Goal: Task Accomplishment & Management: Use online tool/utility

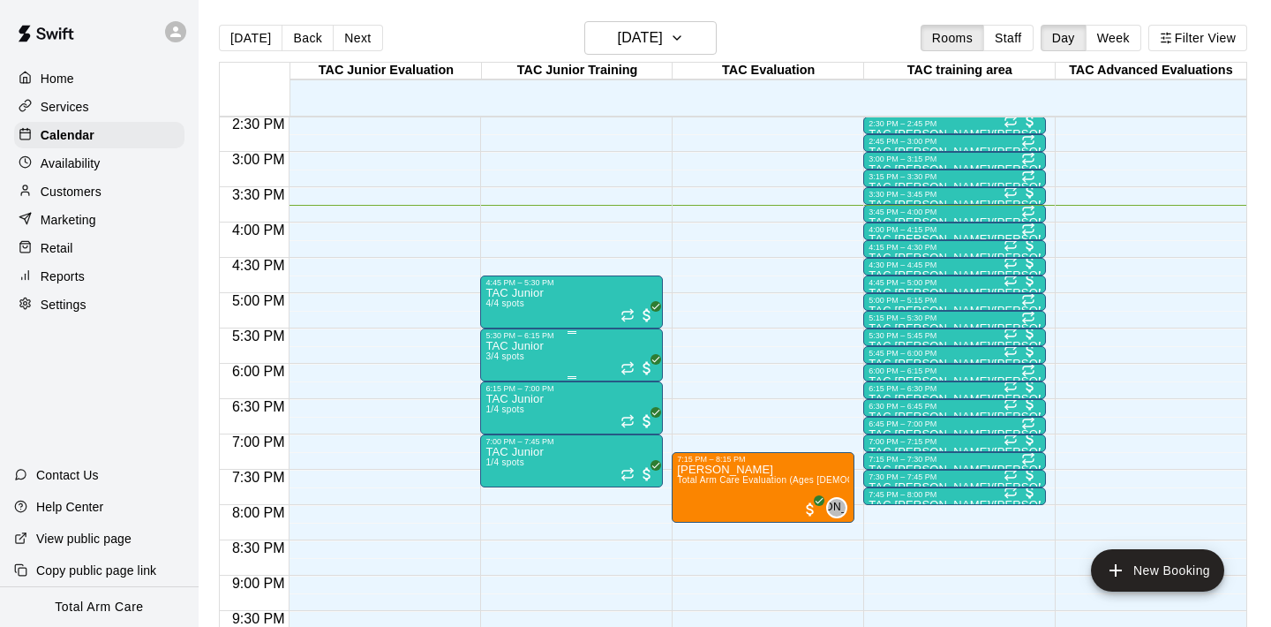
scroll to position [1023, 0]
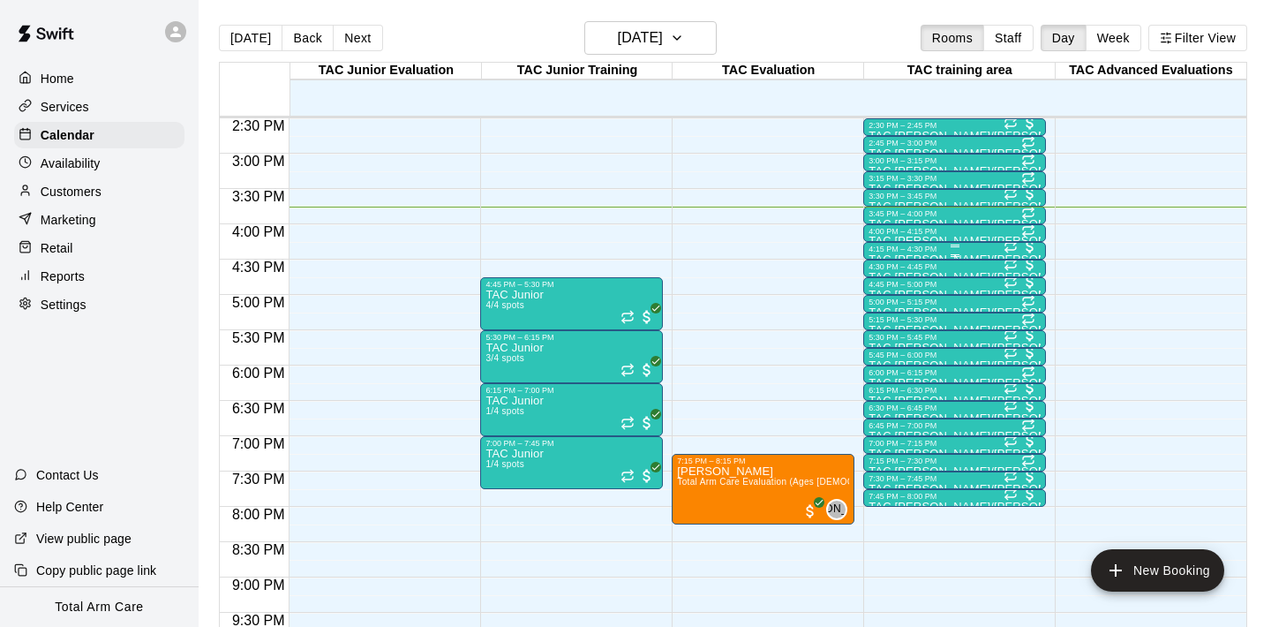
click at [986, 252] on div "4:15 PM – 4:30 PM" at bounding box center [954, 248] width 172 height 9
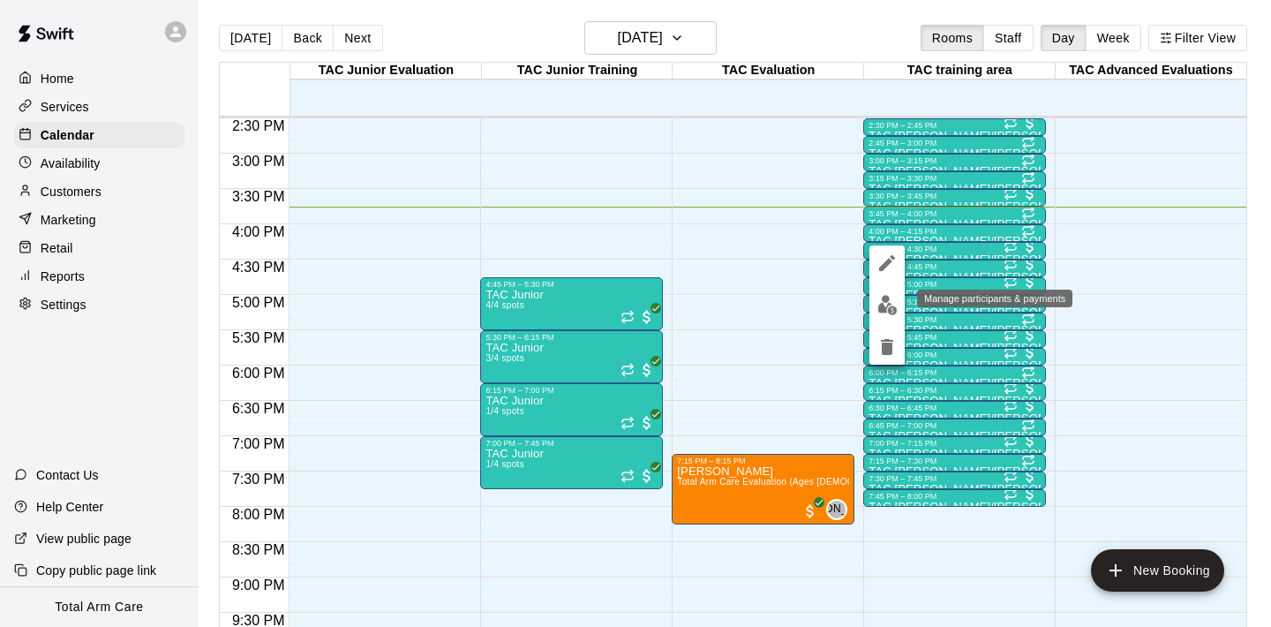
click at [883, 307] on img "edit" at bounding box center [887, 305] width 20 height 20
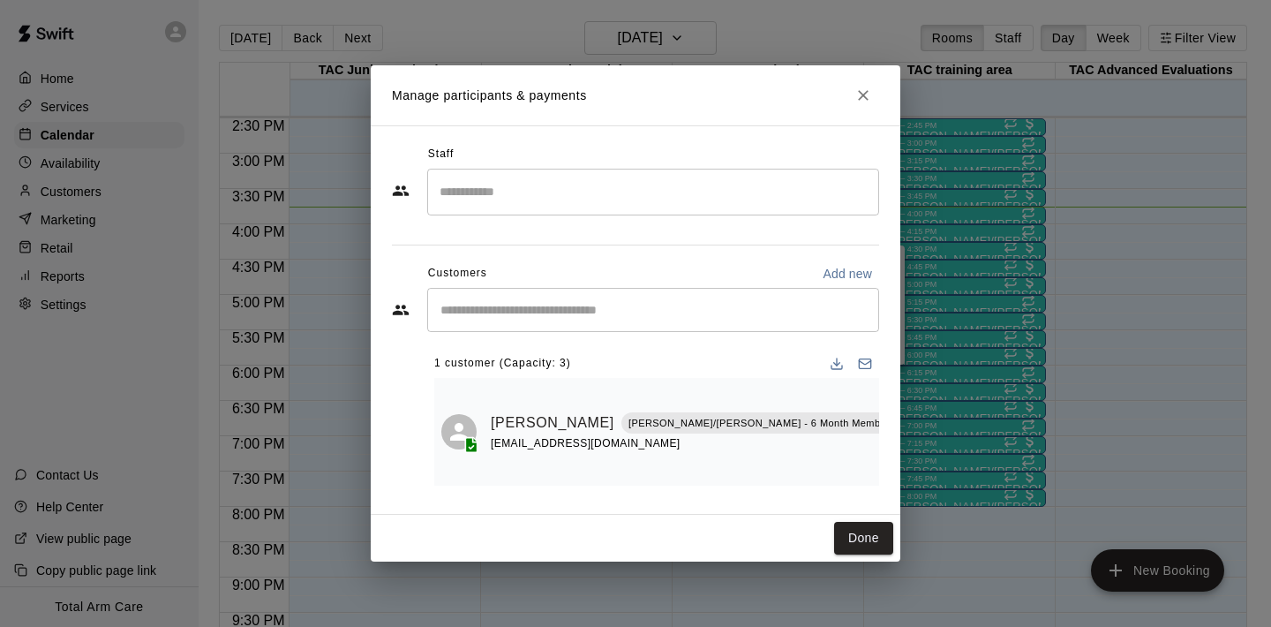
click at [881, 88] on h2 "Manage participants & payments" at bounding box center [635, 95] width 529 height 60
click at [867, 104] on icon "Close" at bounding box center [863, 95] width 18 height 18
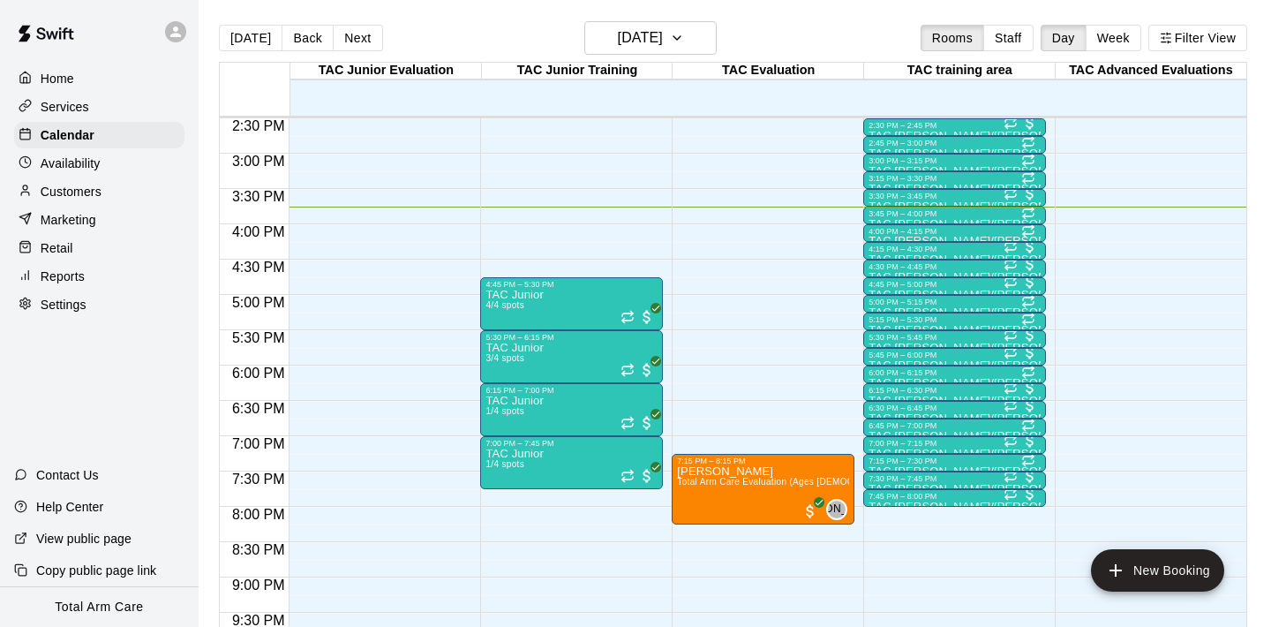
click at [107, 280] on div "Reports" at bounding box center [99, 276] width 170 height 26
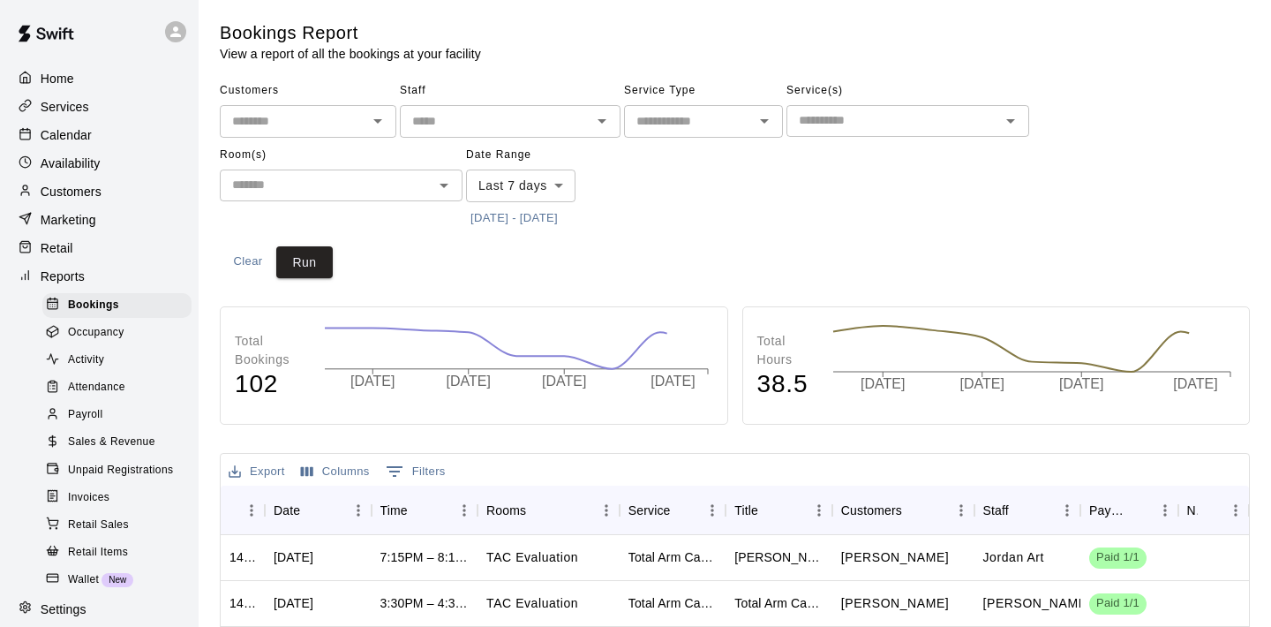
click at [133, 380] on div "Attendance" at bounding box center [116, 387] width 149 height 25
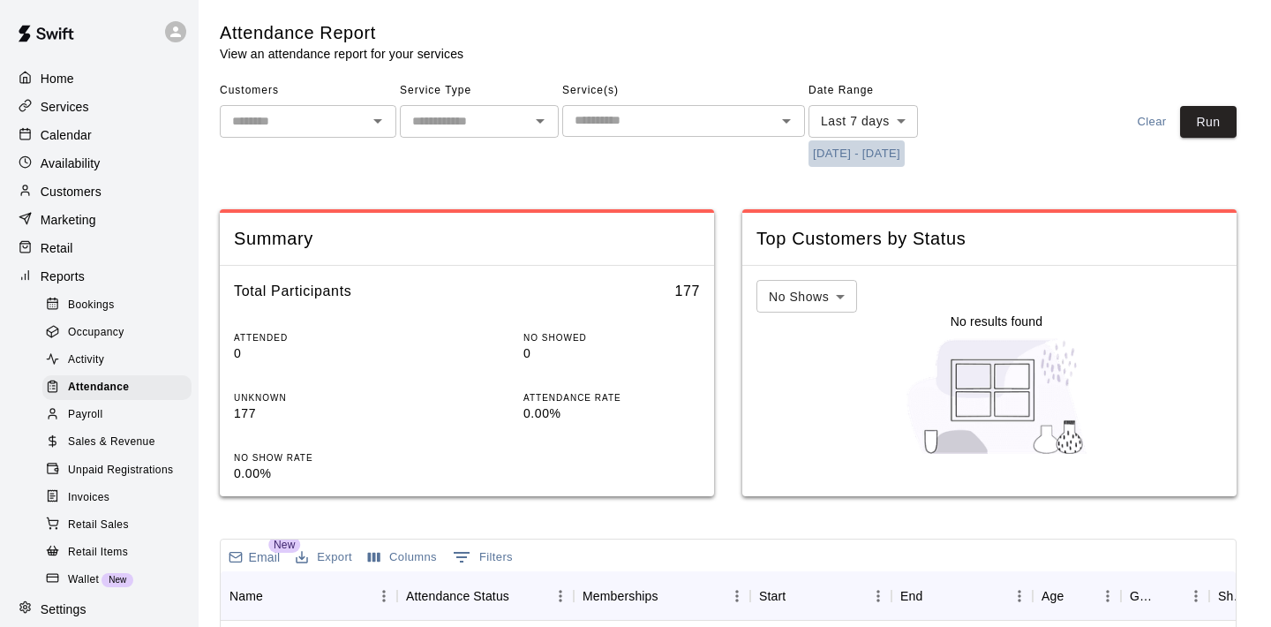
click at [856, 141] on button "[DATE] - [DATE]" at bounding box center [856, 153] width 96 height 27
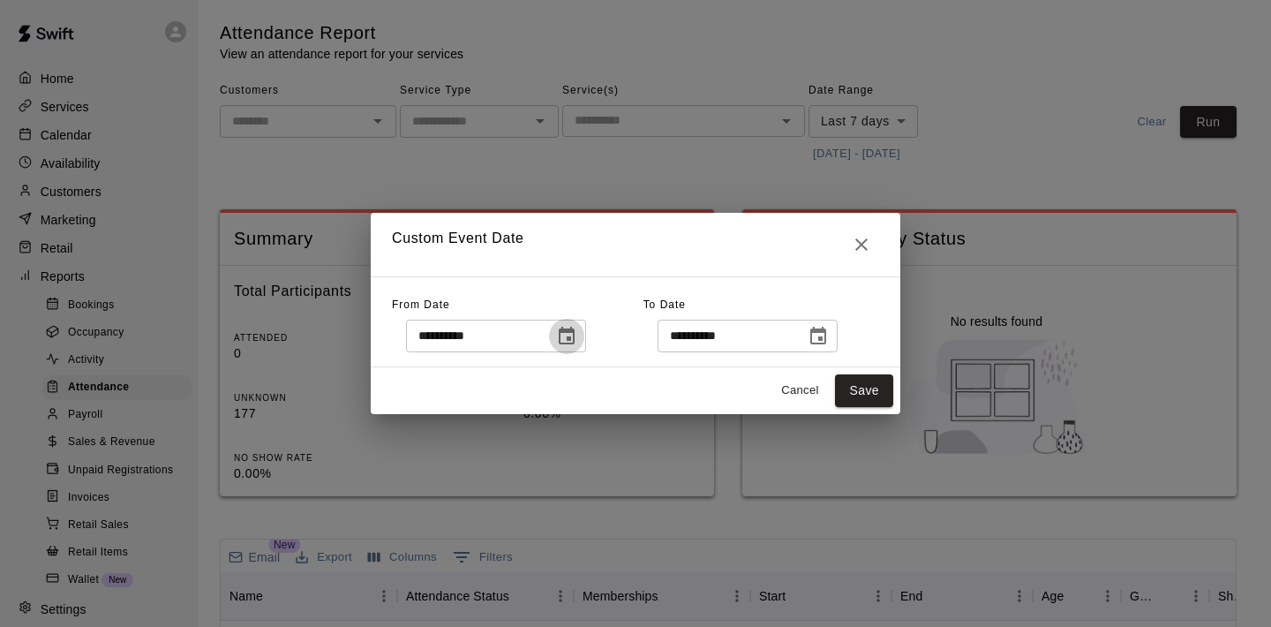
click at [564, 325] on button "Choose date, selected date is Sep 8, 2025" at bounding box center [566, 336] width 35 height 35
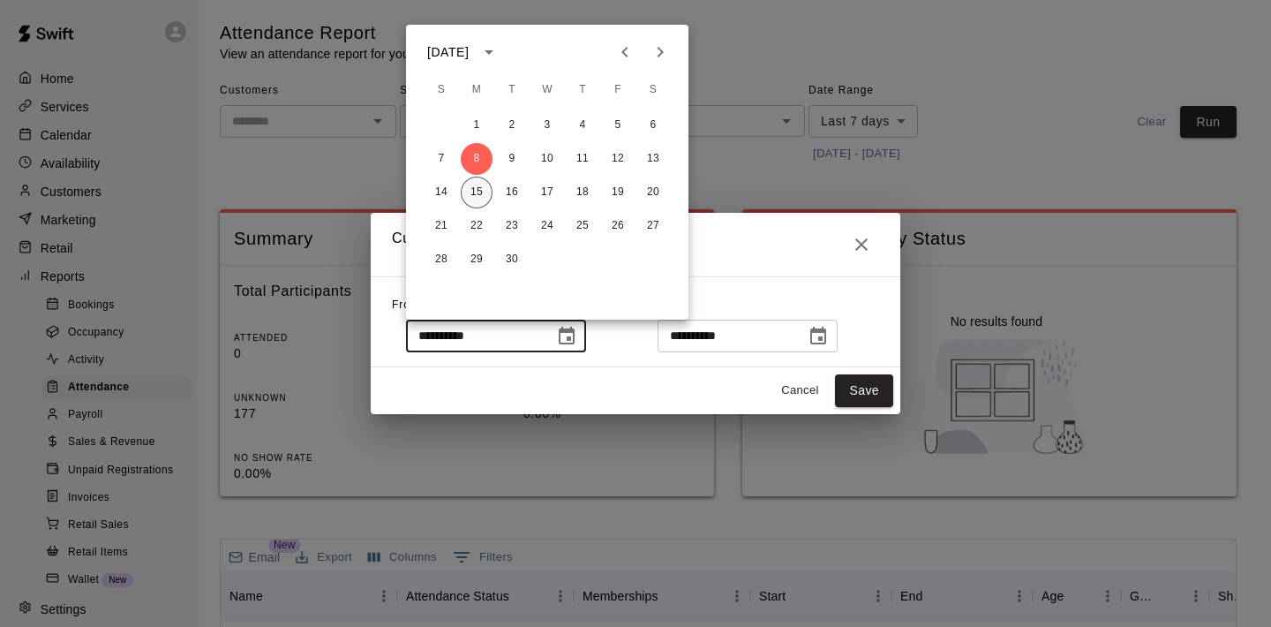
click at [471, 186] on button "15" at bounding box center [477, 192] width 32 height 32
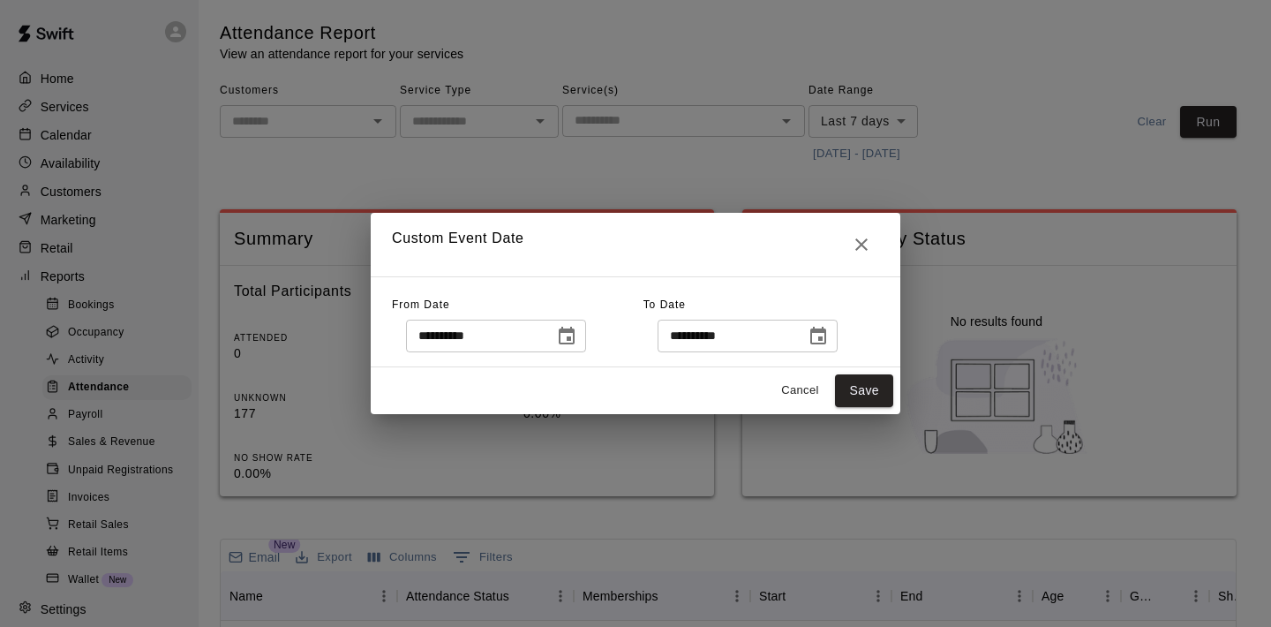
type input "**********"
click at [876, 394] on button "Save" at bounding box center [864, 390] width 58 height 33
type input "******"
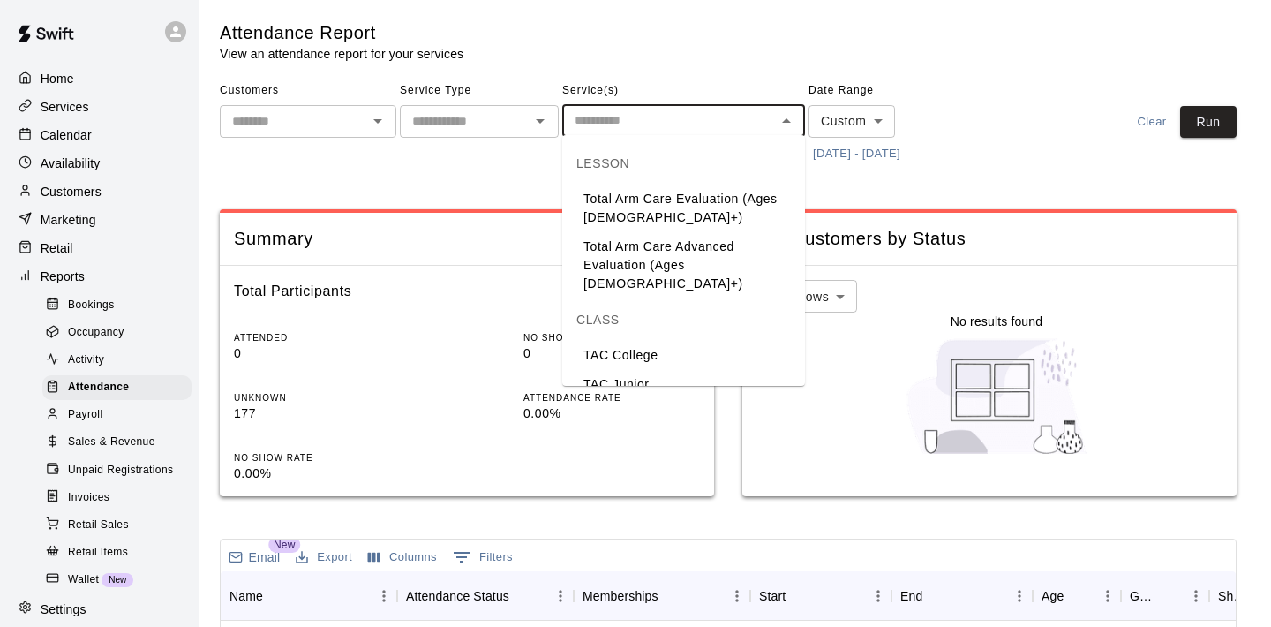
click at [739, 125] on input "text" at bounding box center [668, 120] width 203 height 22
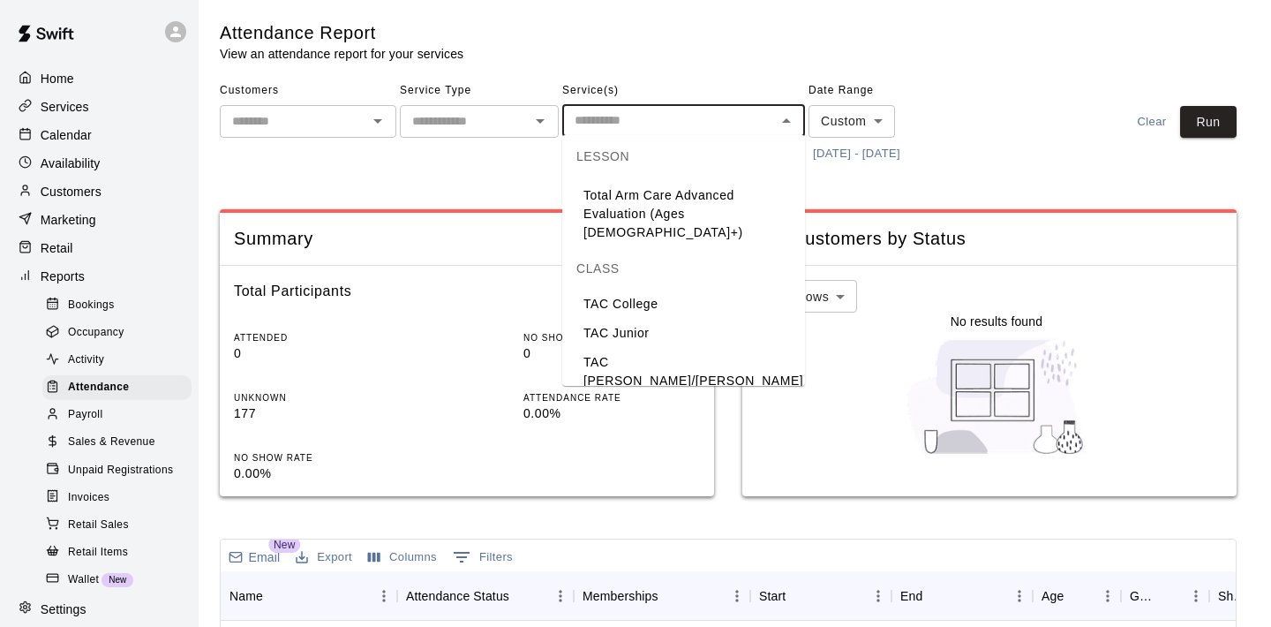
click at [628, 348] on li "TAC [PERSON_NAME]/[PERSON_NAME]" at bounding box center [683, 372] width 243 height 48
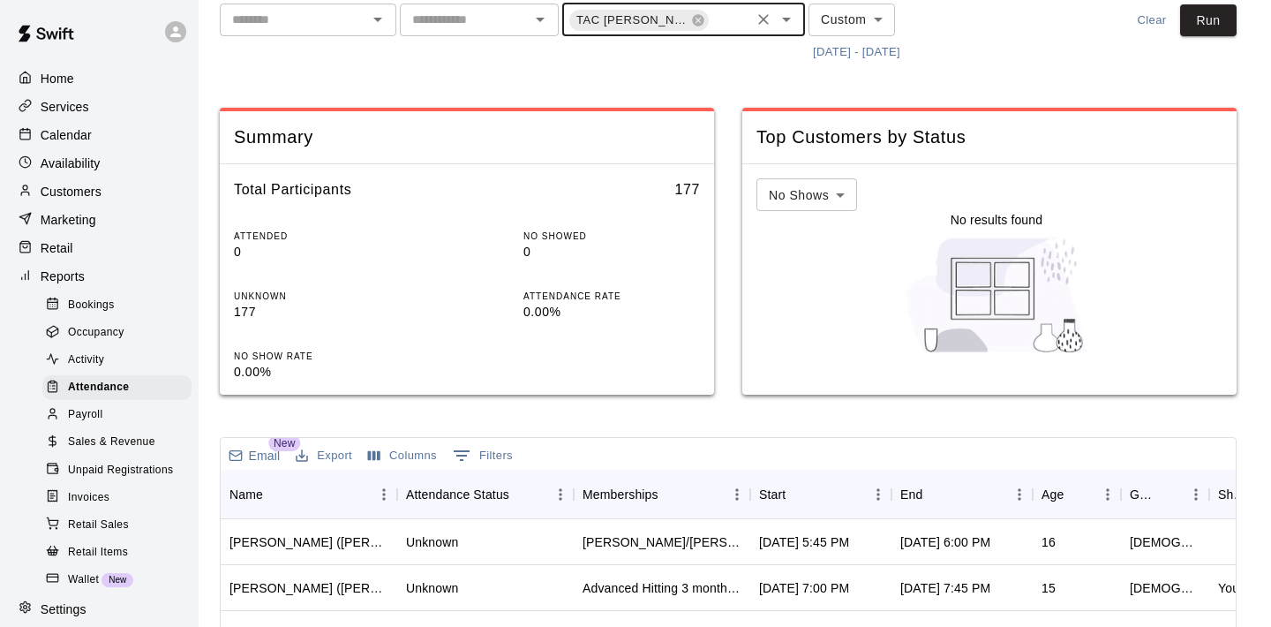
scroll to position [22, 0]
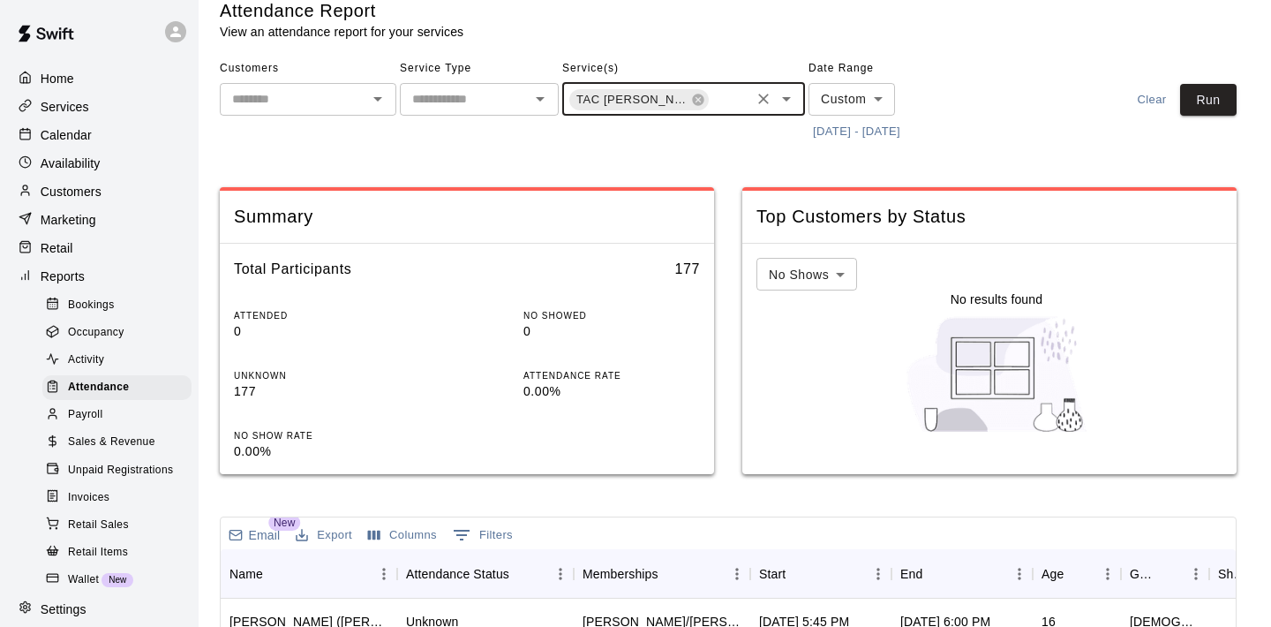
click at [791, 93] on icon "Open" at bounding box center [786, 98] width 21 height 21
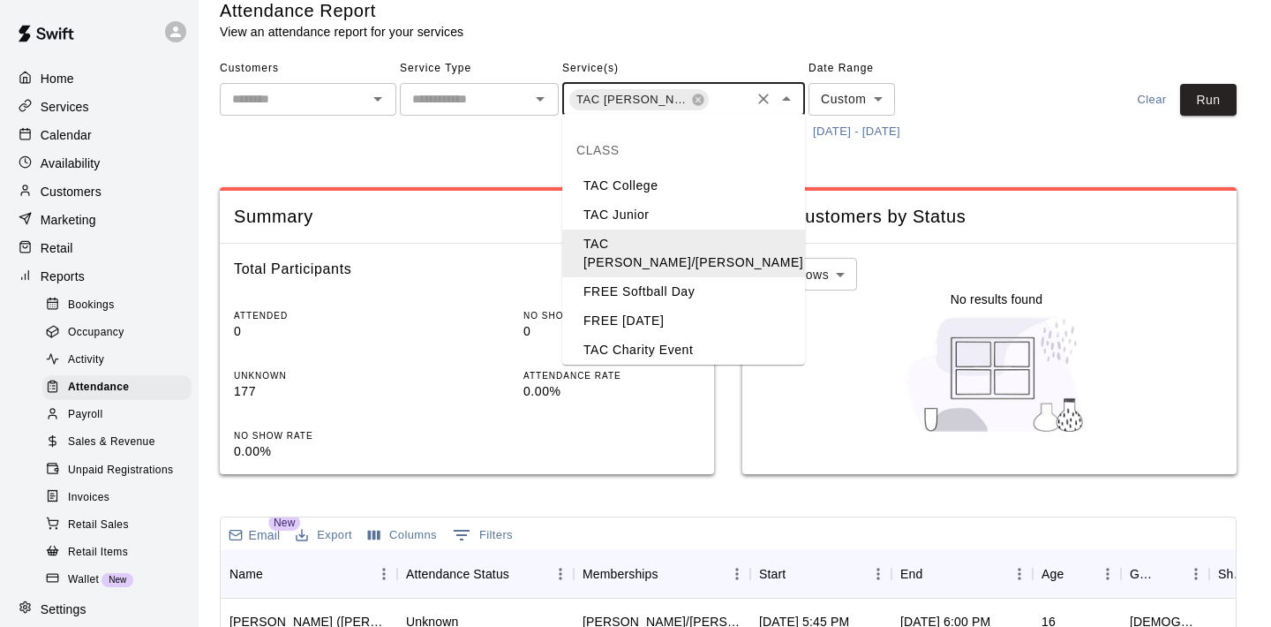
scroll to position [147, 0]
click at [658, 365] on li "TAC [PERSON_NAME]/[PERSON_NAME]" at bounding box center [683, 389] width 243 height 48
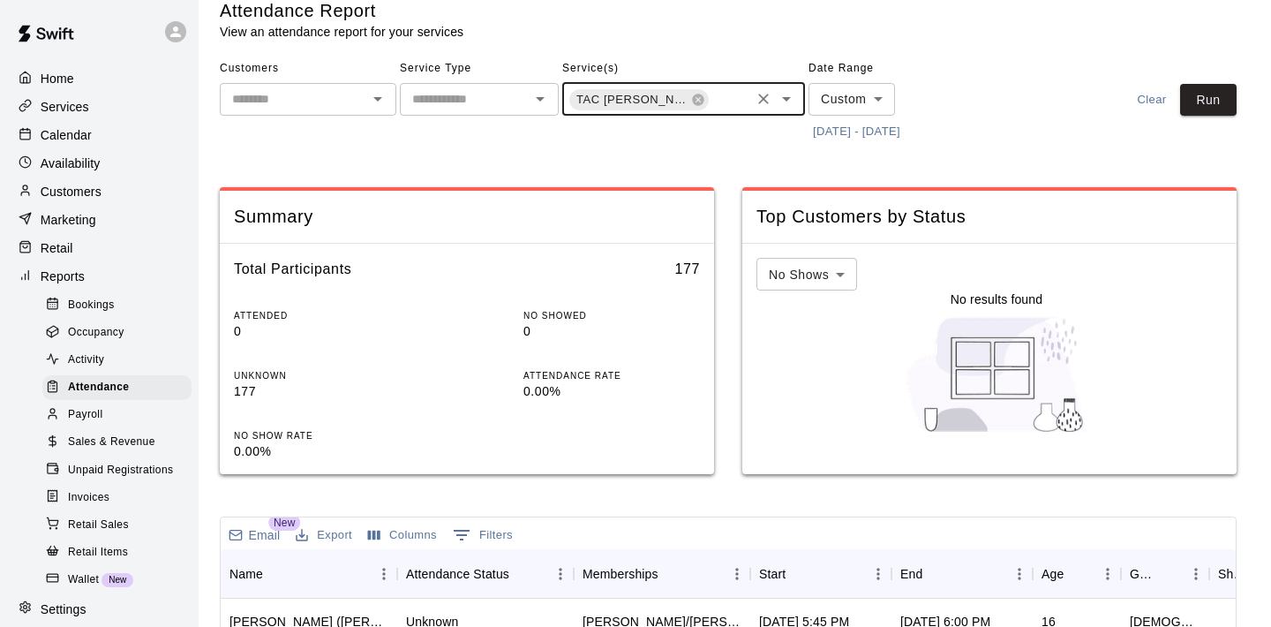
scroll to position [0, 83]
click at [1208, 84] on button "Run" at bounding box center [1208, 100] width 56 height 33
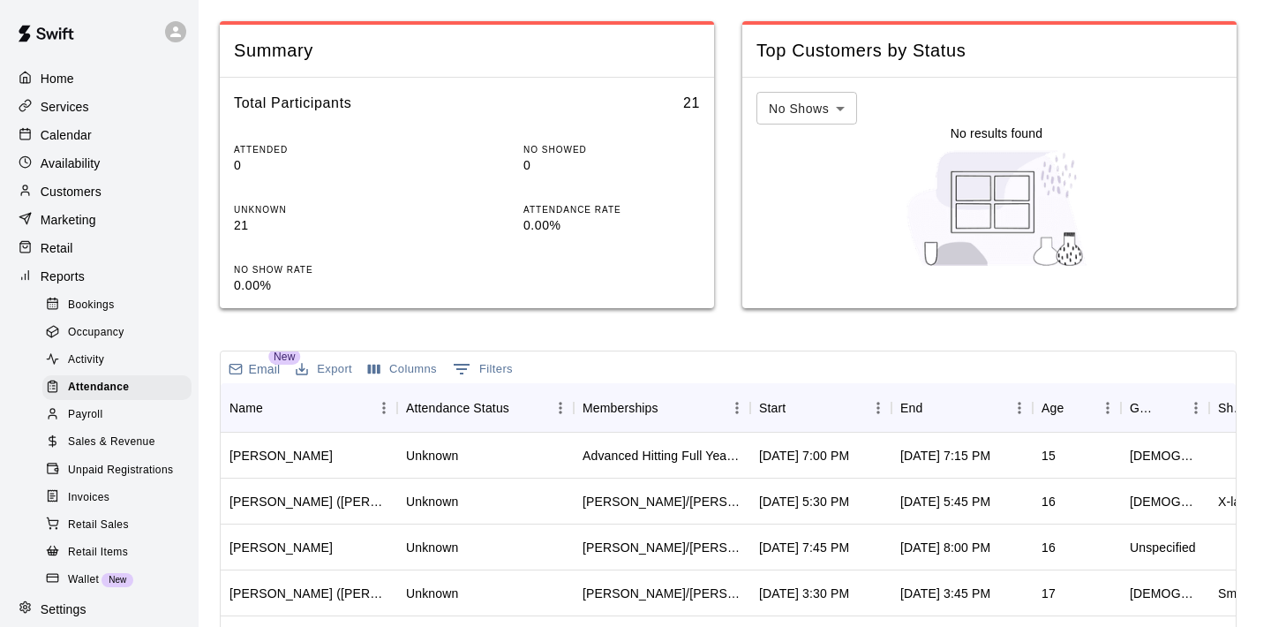
scroll to position [191, 0]
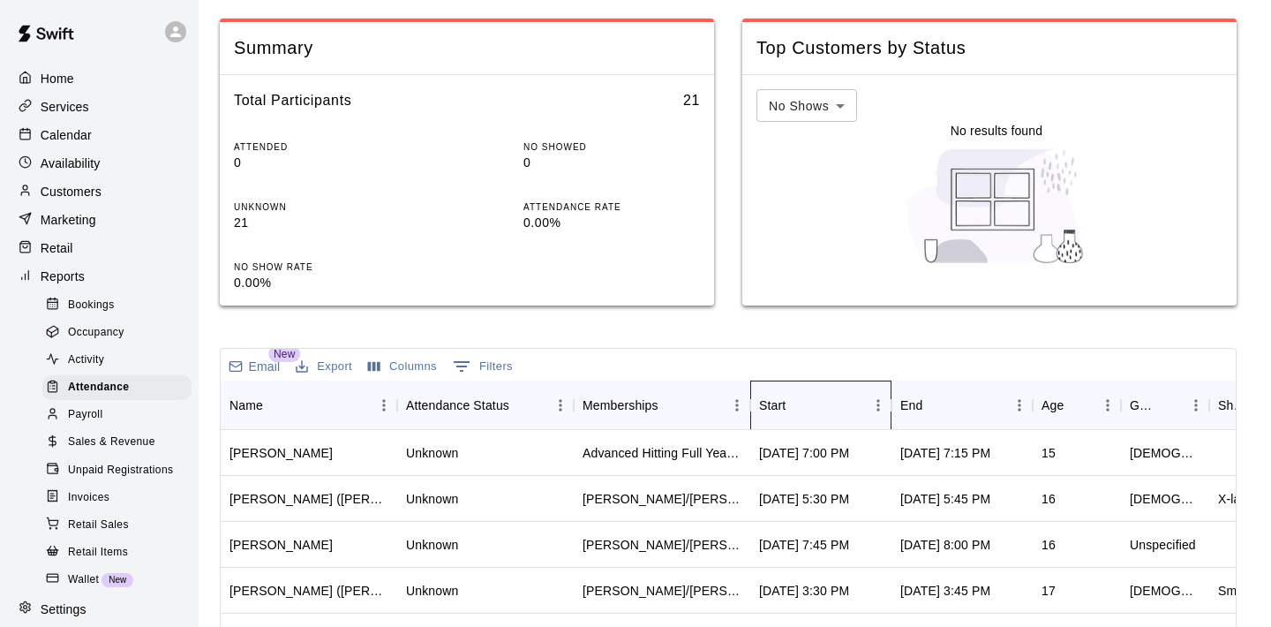
click at [834, 387] on div "Start" at bounding box center [812, 404] width 106 height 49
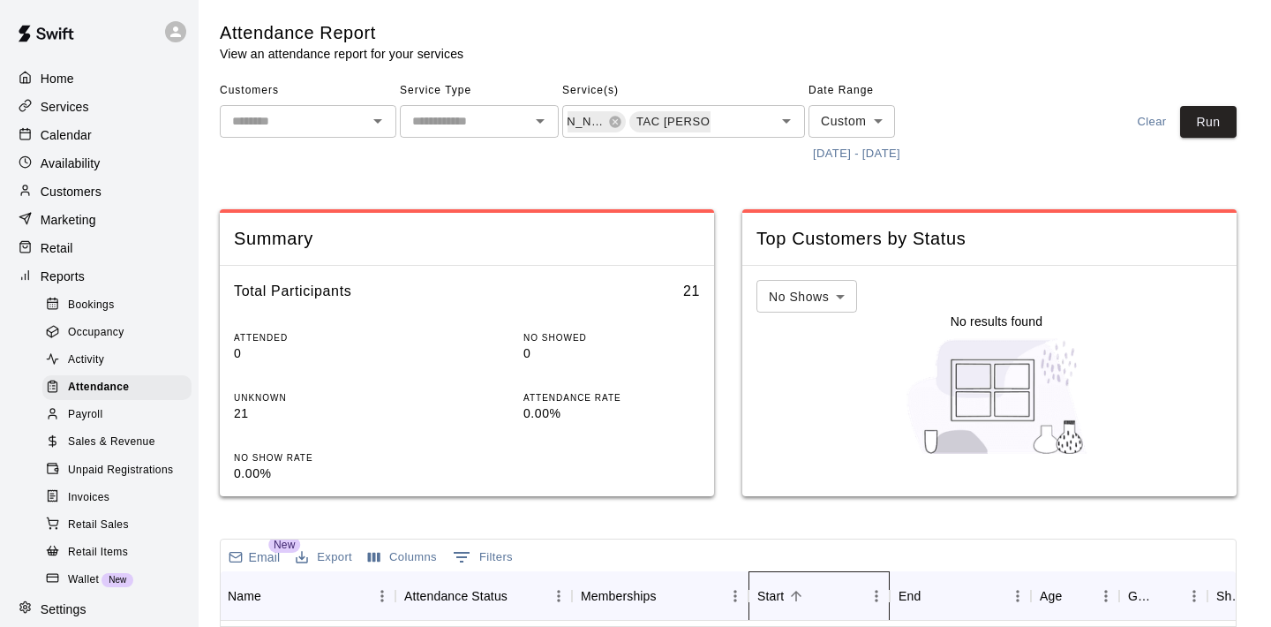
scroll to position [0, 0]
click at [752, 118] on icon at bounding box center [757, 121] width 11 height 11
click at [692, 118] on icon at bounding box center [697, 121] width 11 height 11
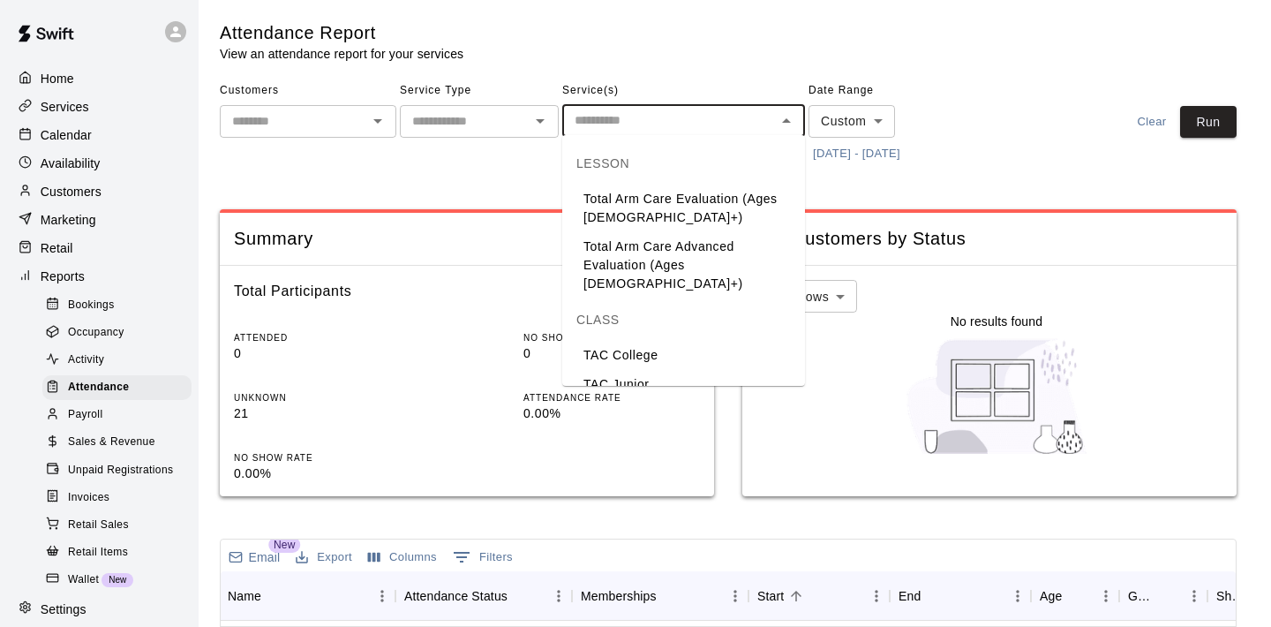
click at [674, 118] on input "text" at bounding box center [668, 120] width 203 height 22
click at [650, 373] on li "TAC Junior" at bounding box center [683, 384] width 243 height 29
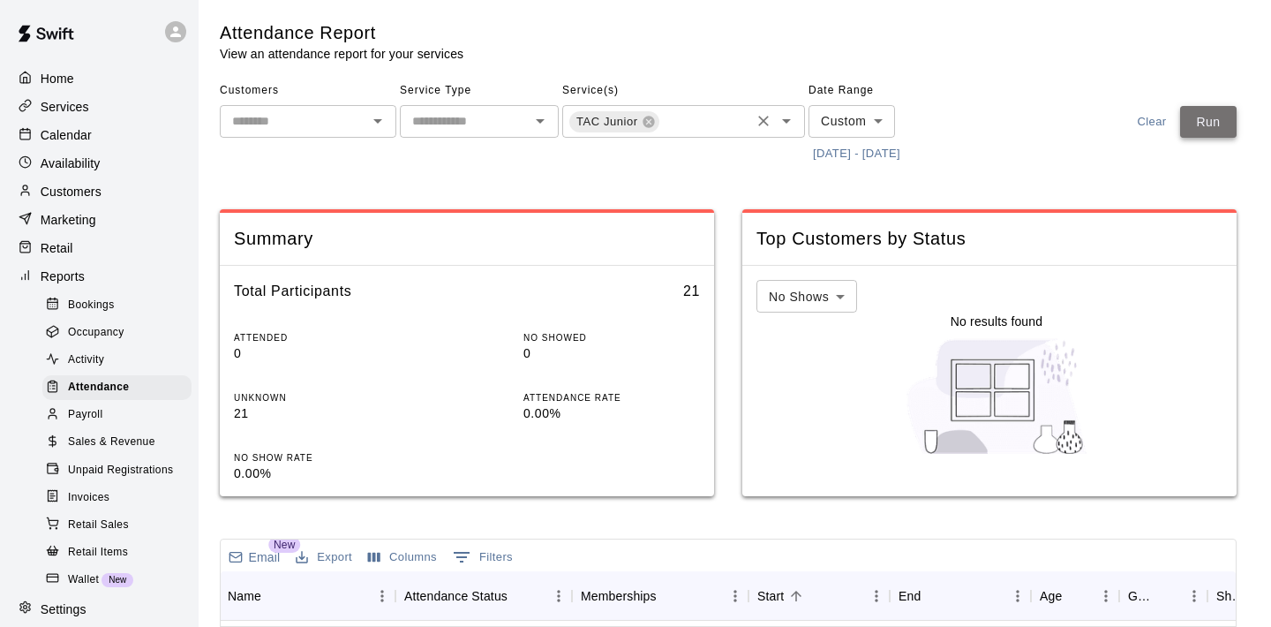
click at [1205, 113] on button "Run" at bounding box center [1208, 122] width 56 height 33
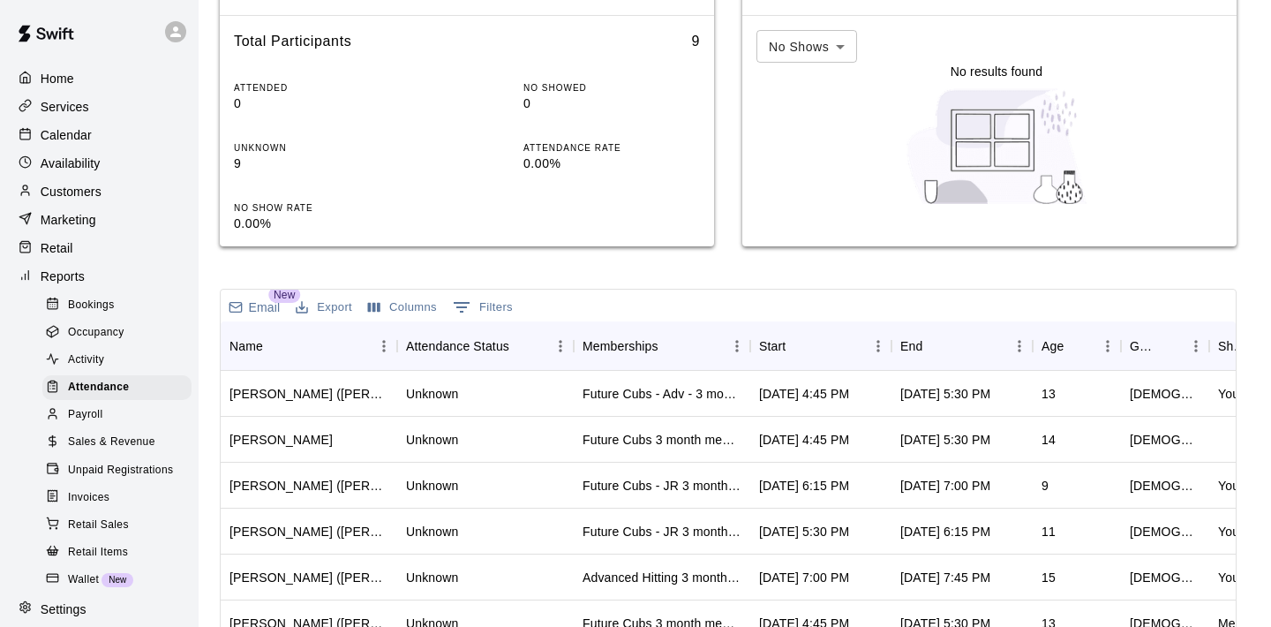
scroll to position [262, 0]
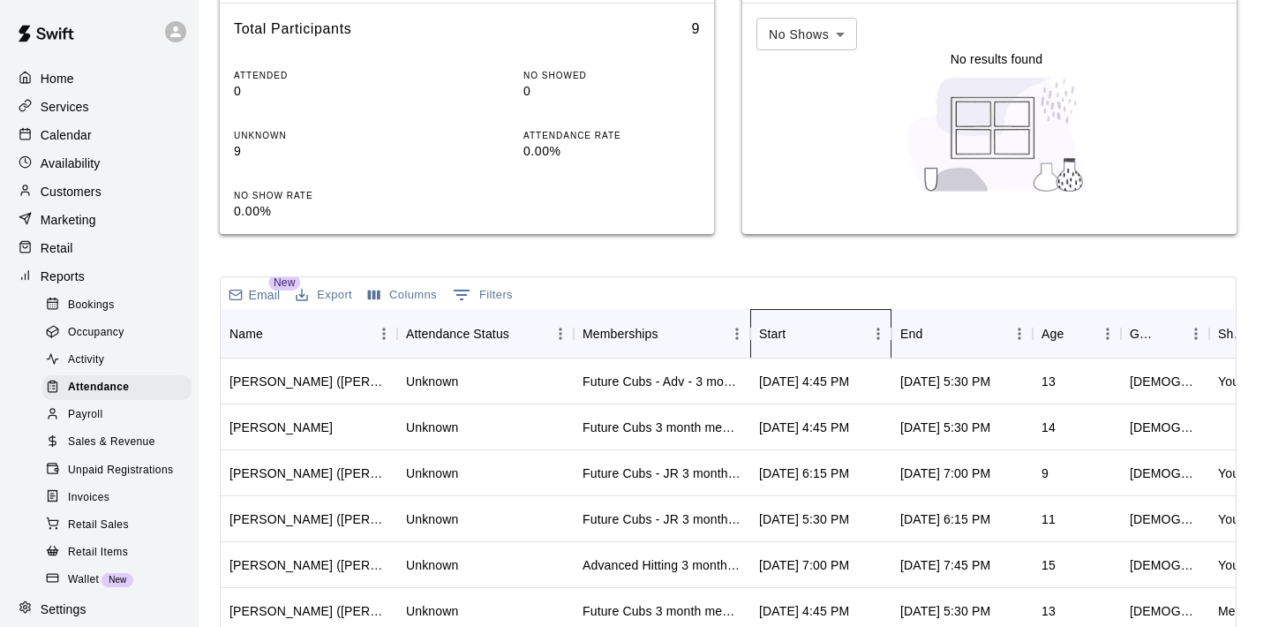
click at [819, 333] on div "Start" at bounding box center [812, 333] width 106 height 49
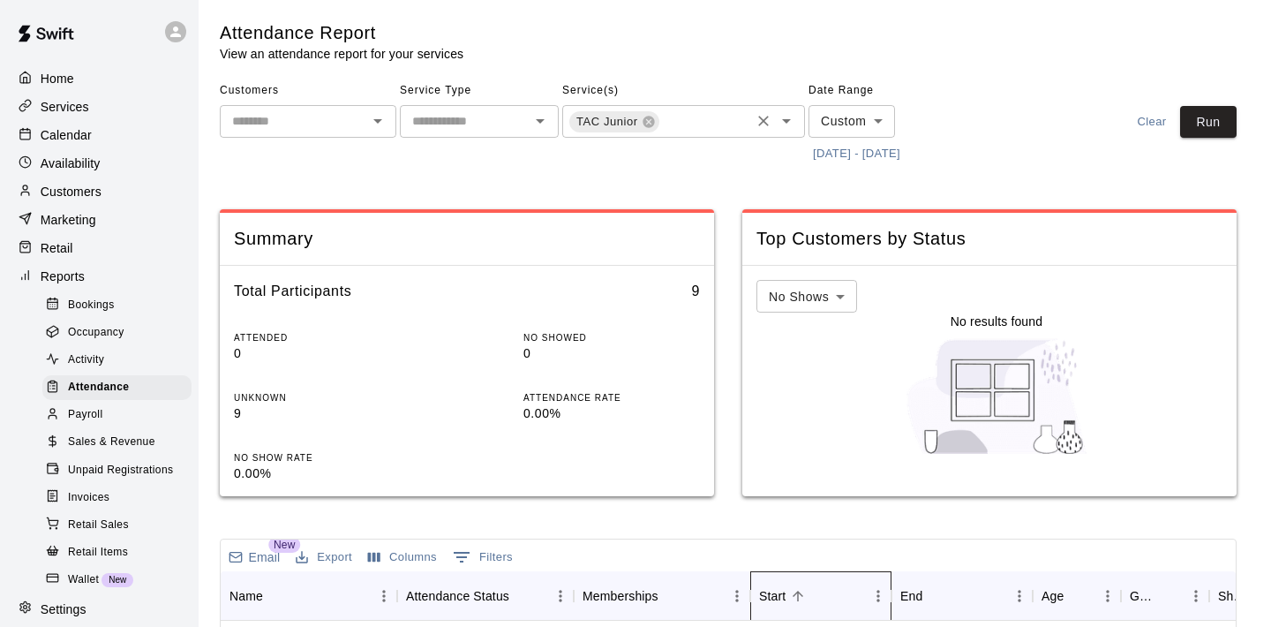
scroll to position [0, 0]
click at [1216, 116] on button "Run" at bounding box center [1208, 122] width 56 height 33
click at [653, 126] on icon at bounding box center [649, 122] width 14 height 14
click at [1239, 121] on main "Attendance Report View an attendance report for your services Customers ​ Servi…" at bounding box center [735, 588] width 1030 height 1135
click at [1217, 116] on button "Run" at bounding box center [1208, 122] width 56 height 33
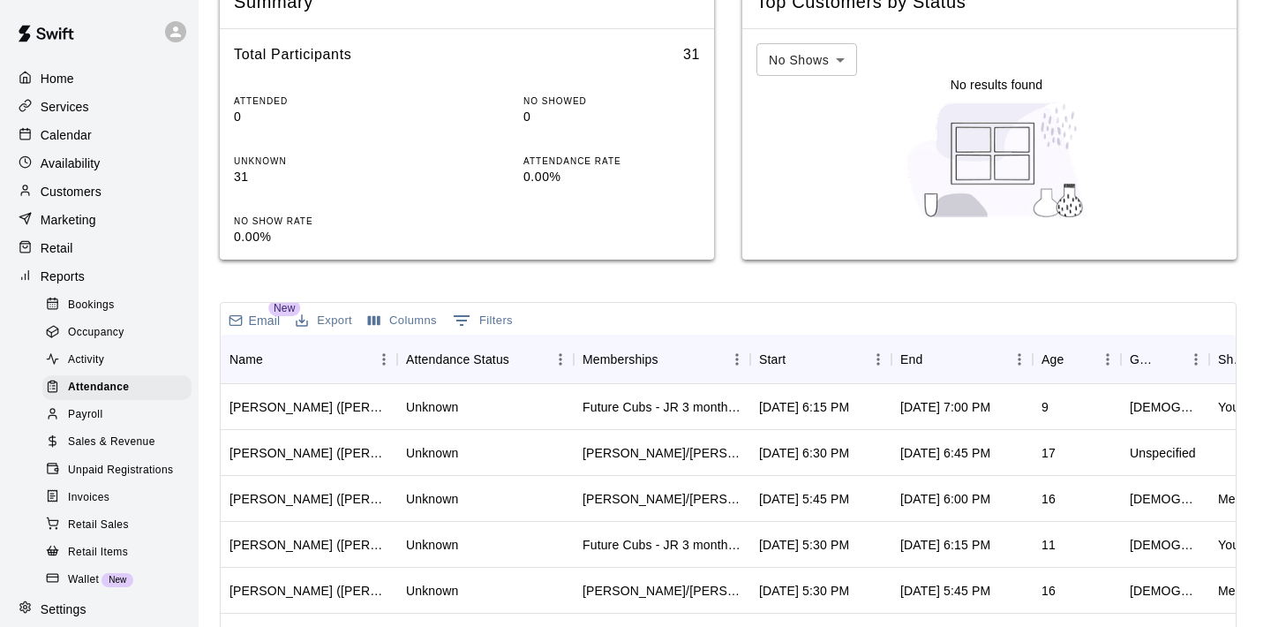
scroll to position [242, 0]
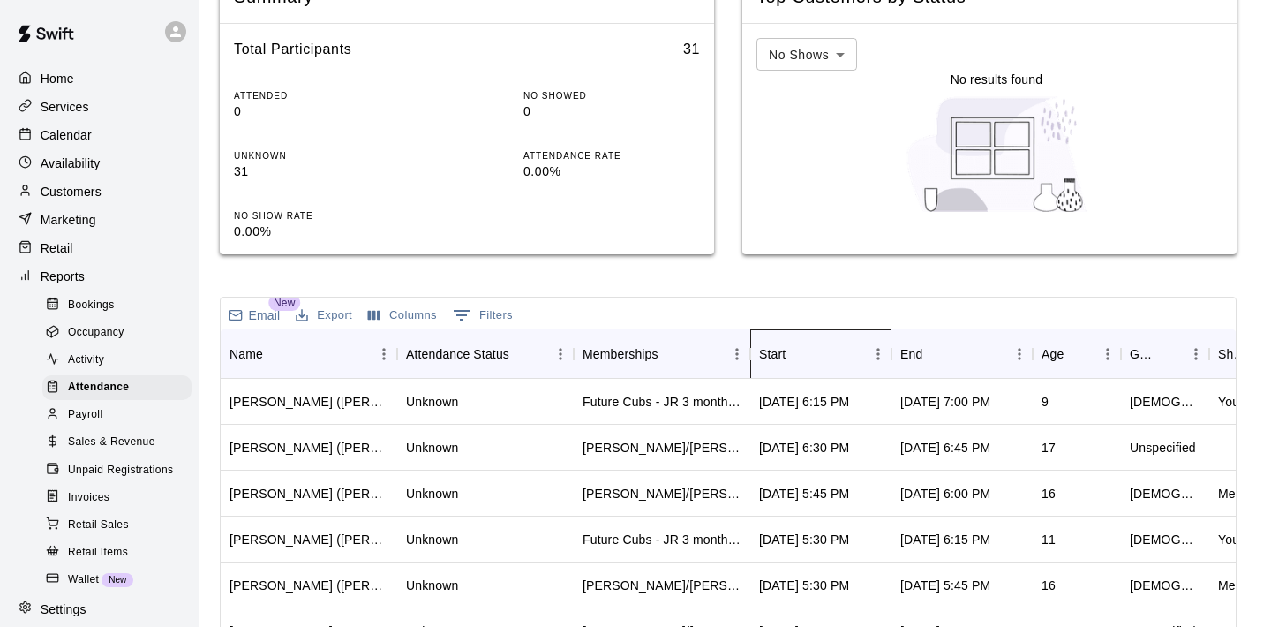
click at [816, 334] on div "Start" at bounding box center [812, 353] width 106 height 49
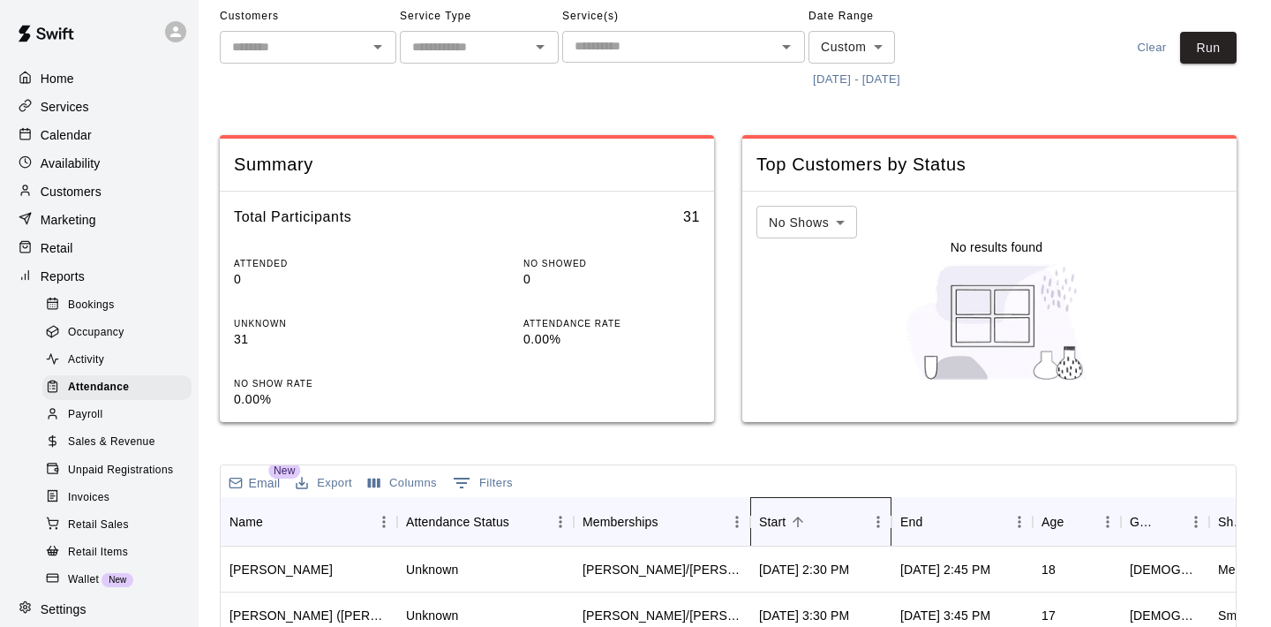
scroll to position [22, 0]
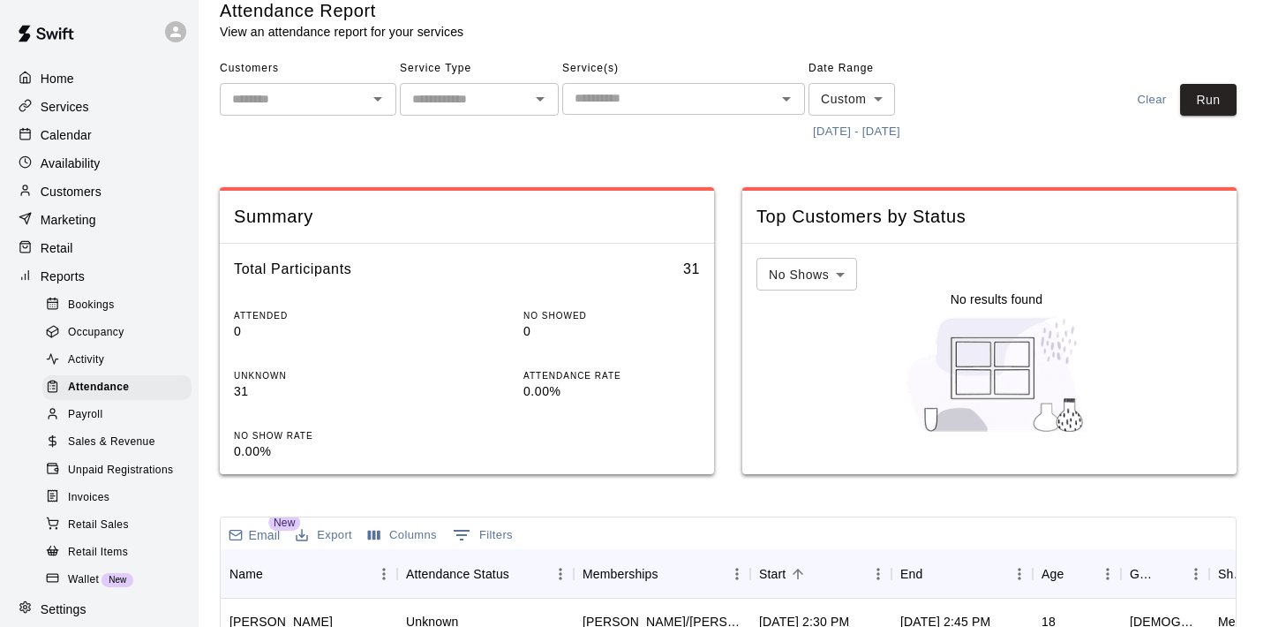
click at [627, 98] on input "text" at bounding box center [668, 98] width 203 height 22
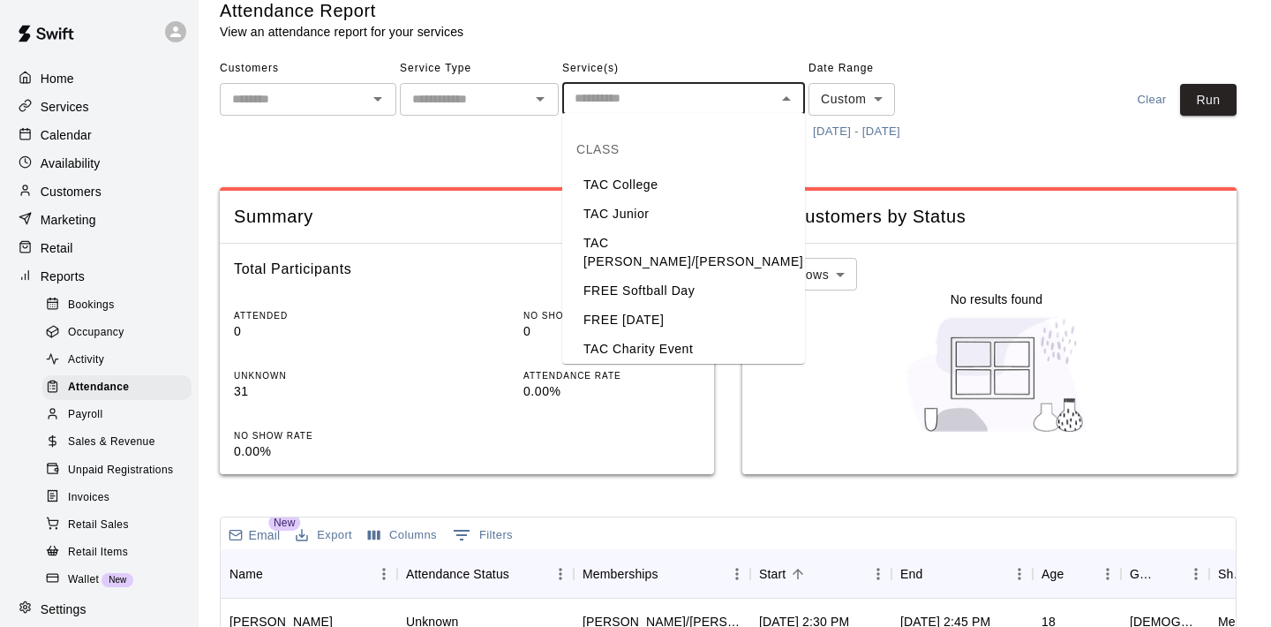
scroll to position [147, 0]
click at [623, 229] on li "TAC [PERSON_NAME]/[PERSON_NAME]" at bounding box center [683, 253] width 243 height 48
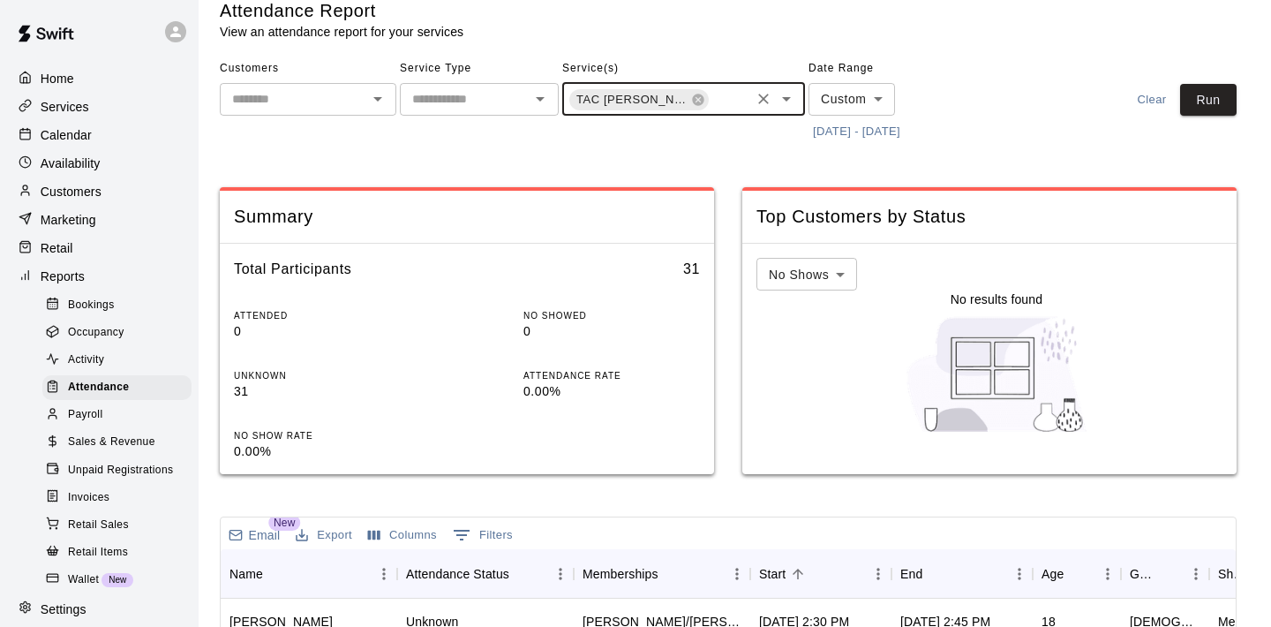
click at [739, 100] on input "text" at bounding box center [728, 101] width 37 height 22
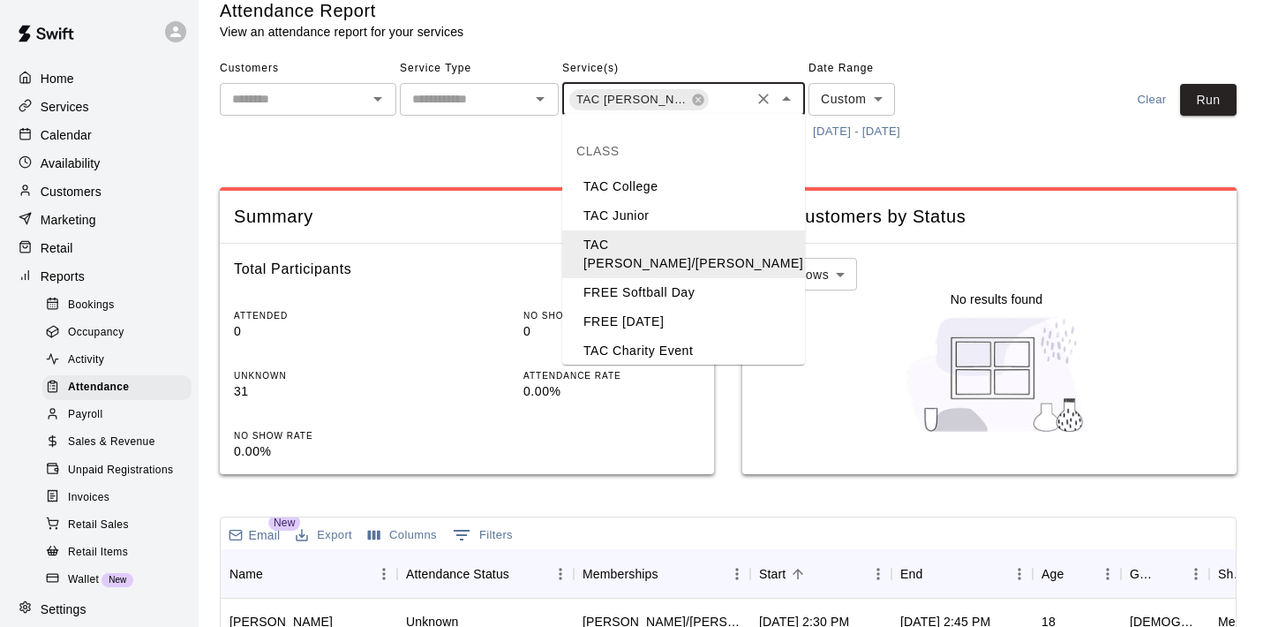
click at [647, 365] on li "TAC [PERSON_NAME]/[PERSON_NAME]" at bounding box center [683, 389] width 243 height 48
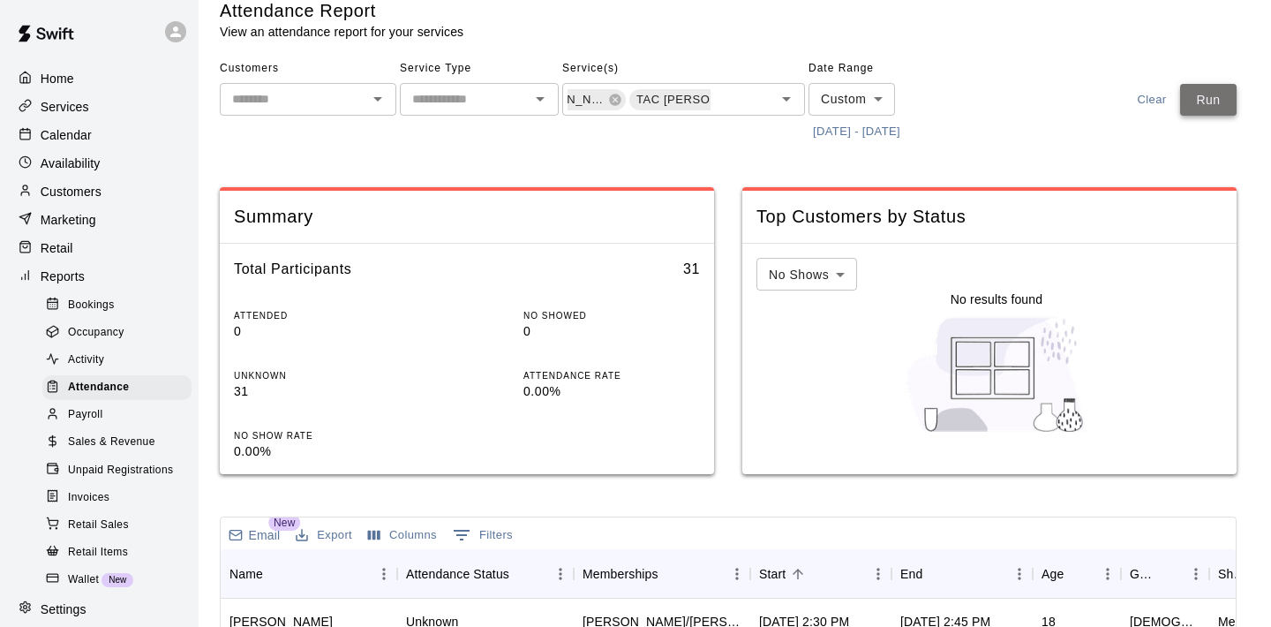
click at [1227, 104] on button "Run" at bounding box center [1208, 100] width 56 height 33
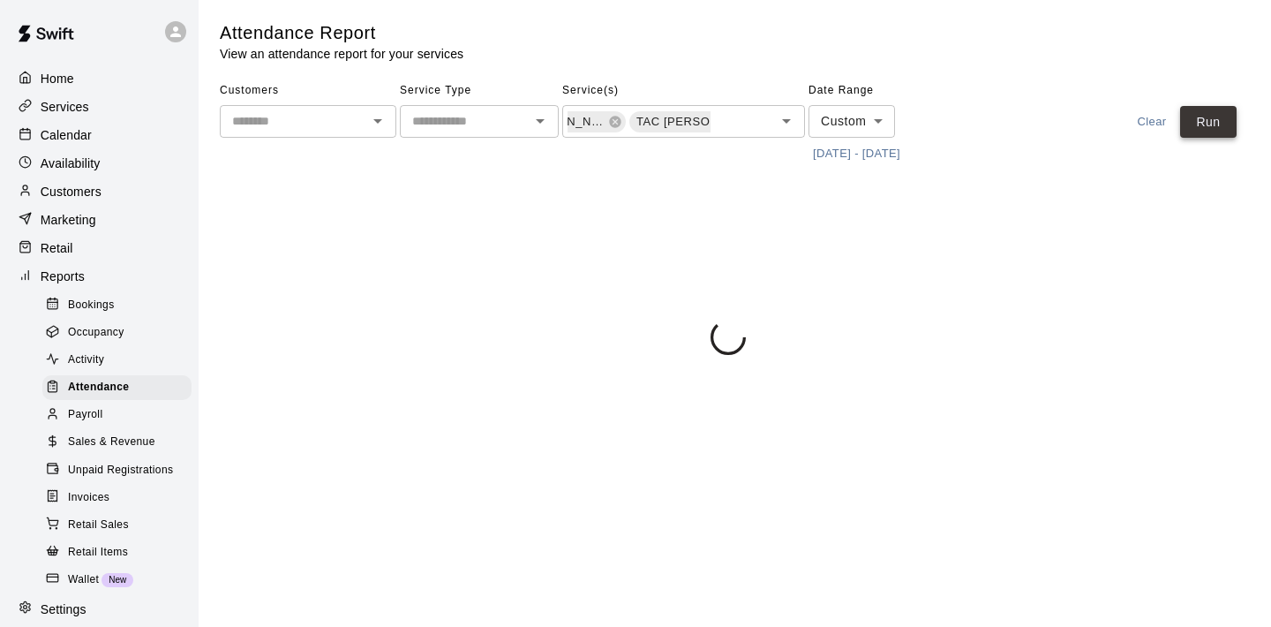
scroll to position [0, 0]
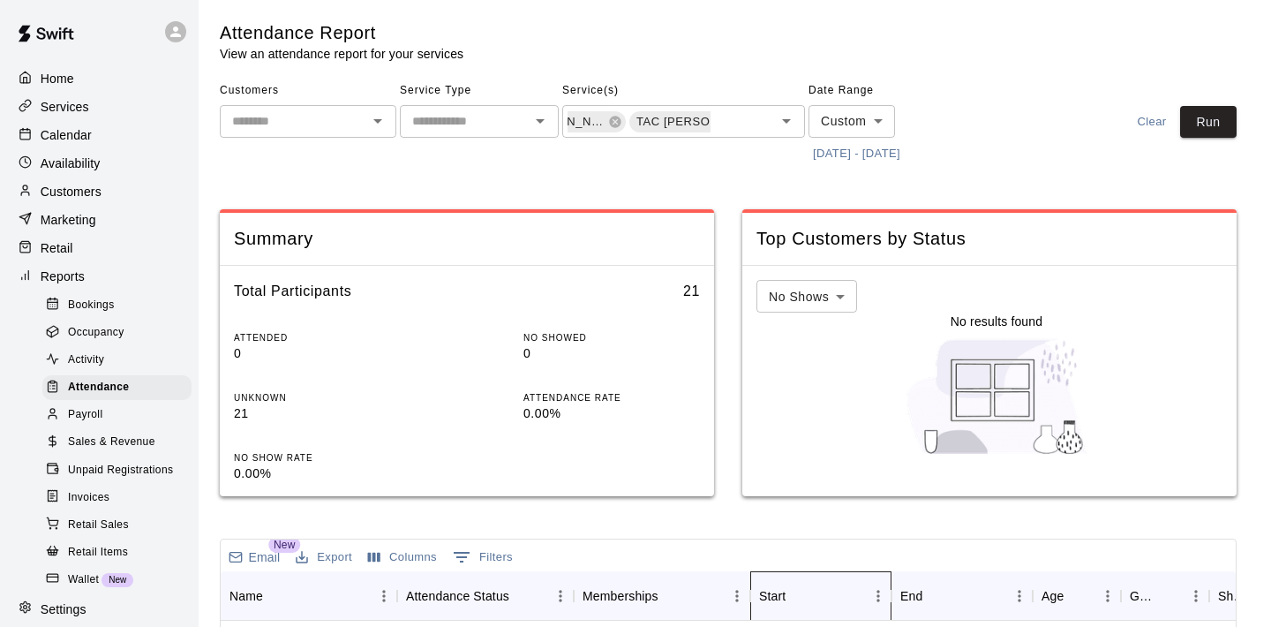
click at [810, 587] on div "Start" at bounding box center [797, 595] width 25 height 25
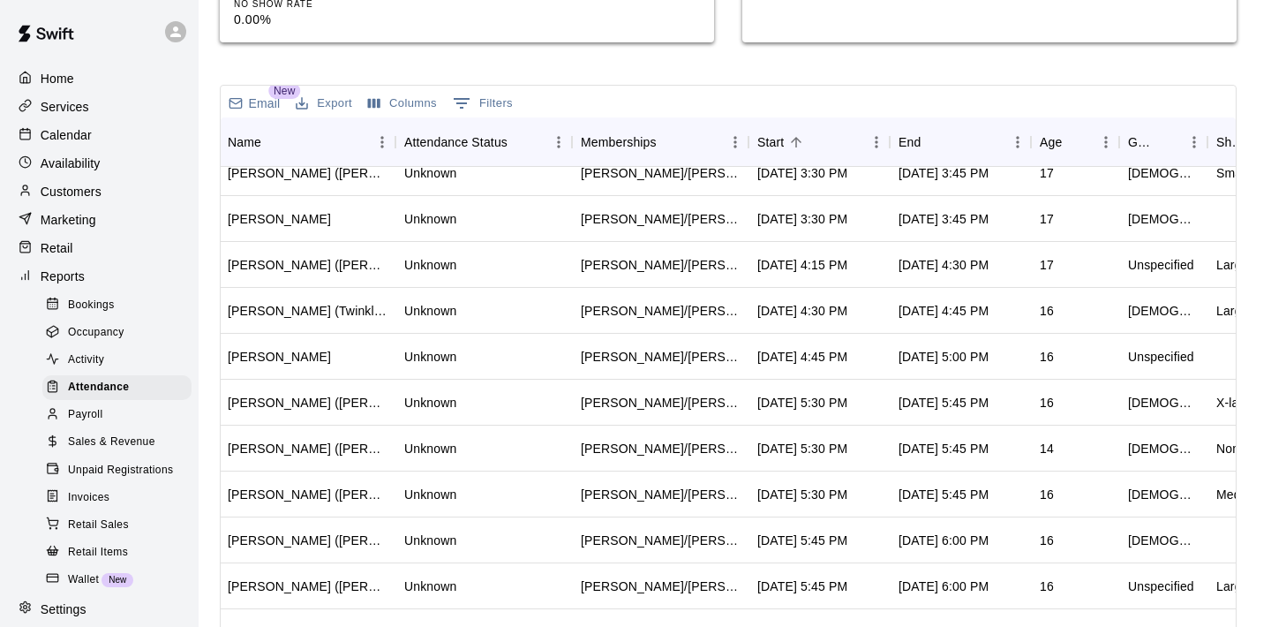
scroll to position [81, 2]
